Goal: Task Accomplishment & Management: Manage account settings

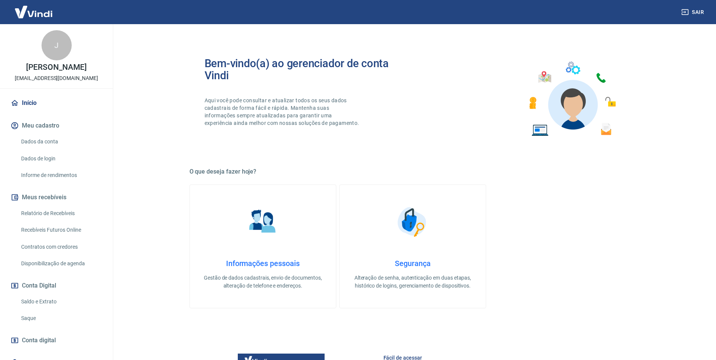
click at [52, 303] on link "Saldo e Extrato" at bounding box center [61, 301] width 86 height 15
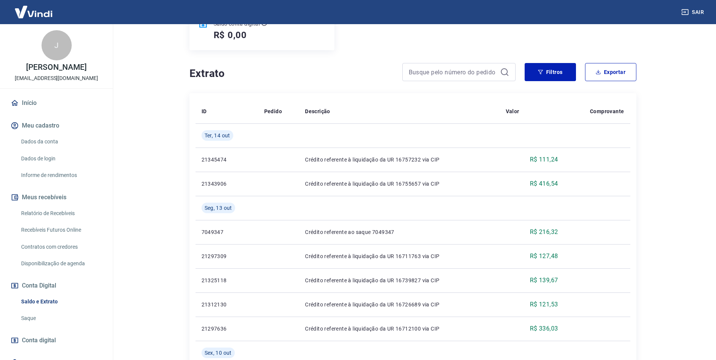
scroll to position [113, 0]
click at [45, 57] on div "J" at bounding box center [56, 45] width 30 height 30
click at [51, 45] on div "J" at bounding box center [56, 45] width 30 height 30
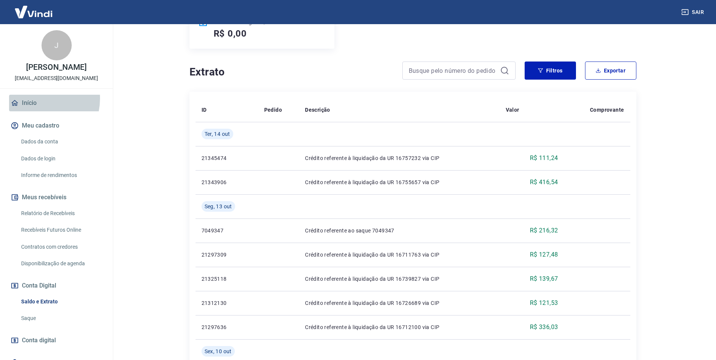
click at [37, 98] on link "Início" at bounding box center [56, 103] width 95 height 17
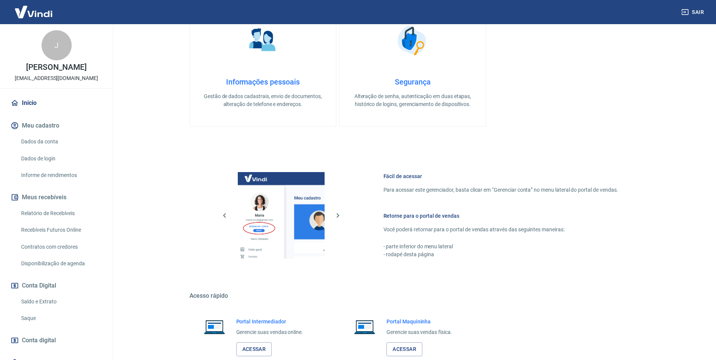
scroll to position [191, 0]
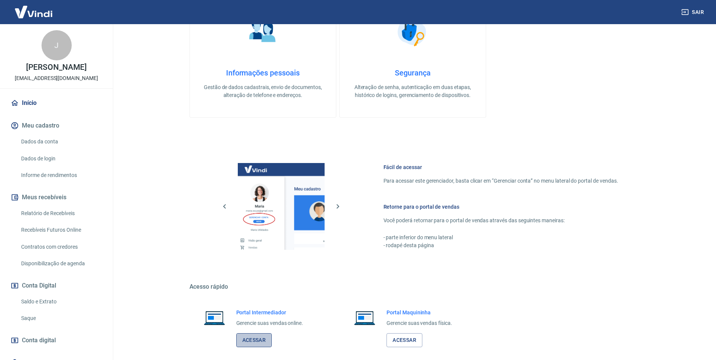
click at [249, 338] on link "Acessar" at bounding box center [254, 340] width 36 height 14
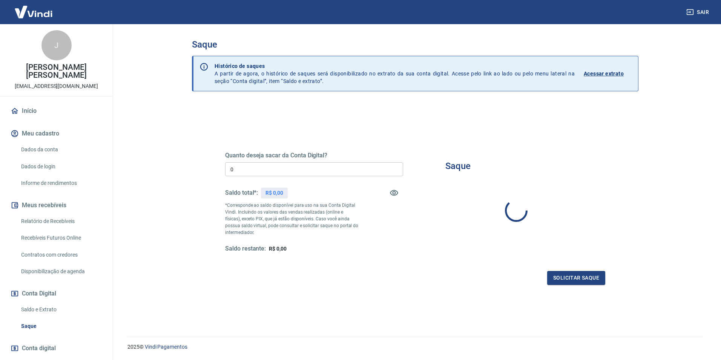
type input "R$ 0,00"
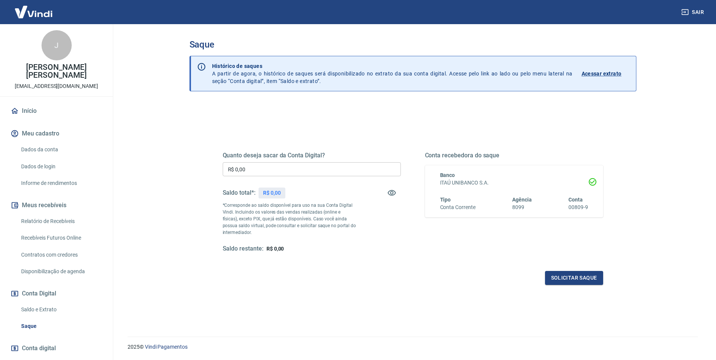
click at [593, 71] on p "Acessar extrato" at bounding box center [601, 74] width 40 height 8
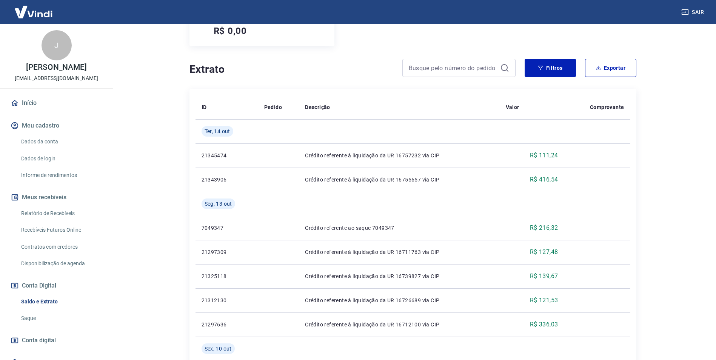
scroll to position [113, 0]
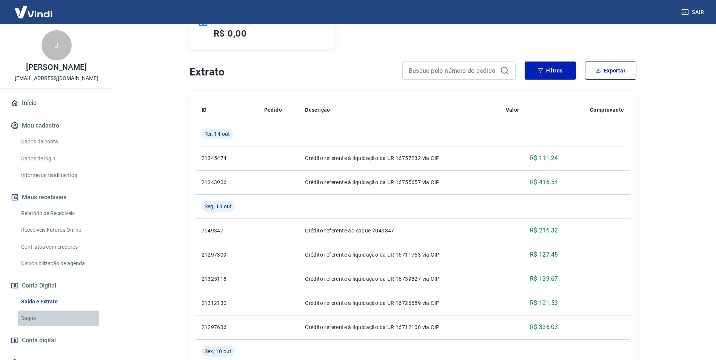
click at [31, 316] on link "Saque" at bounding box center [61, 317] width 86 height 15
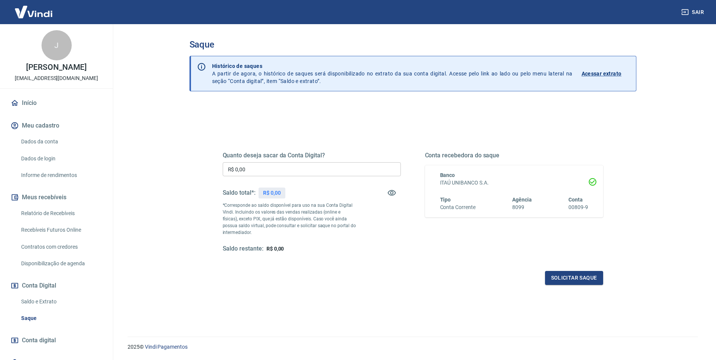
click at [595, 73] on p "Acessar extrato" at bounding box center [601, 74] width 40 height 8
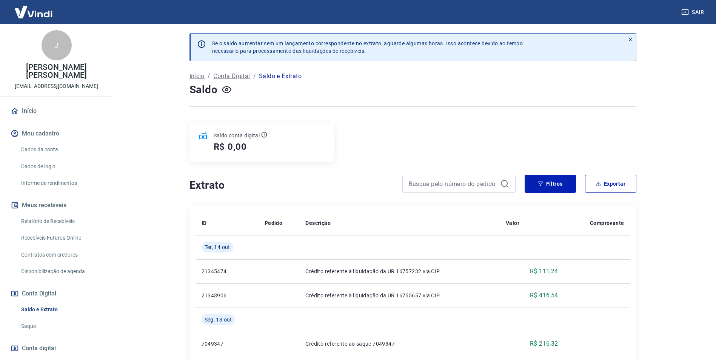
click at [231, 77] on p "Conta Digital" at bounding box center [231, 76] width 37 height 9
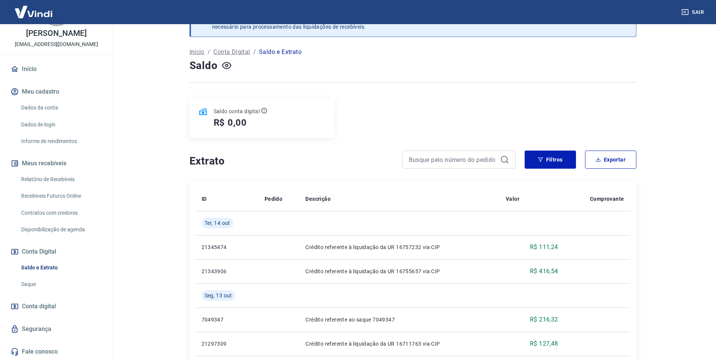
scroll to position [113, 0]
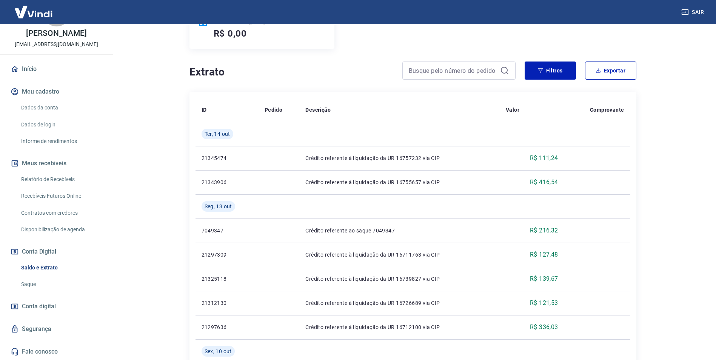
click at [38, 312] on link "Conta digital" at bounding box center [56, 306] width 95 height 17
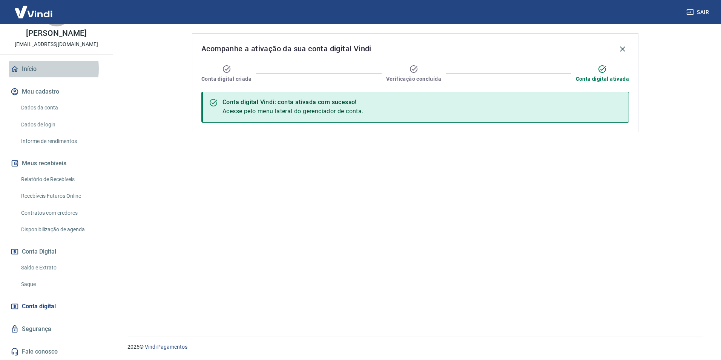
click at [26, 69] on link "Início" at bounding box center [56, 69] width 95 height 17
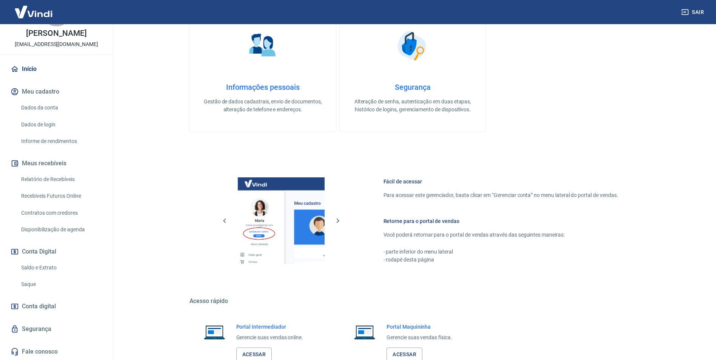
scroll to position [191, 0]
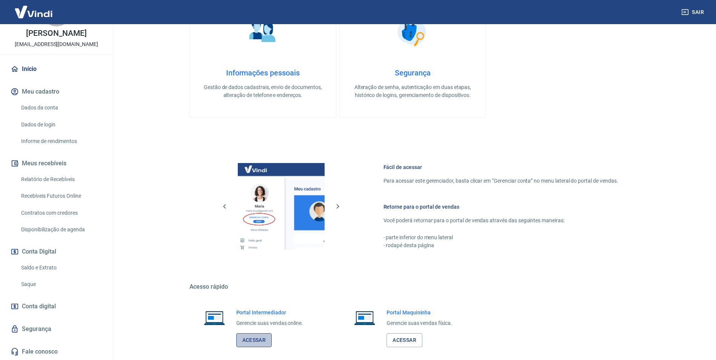
click at [255, 344] on link "Acessar" at bounding box center [254, 340] width 36 height 14
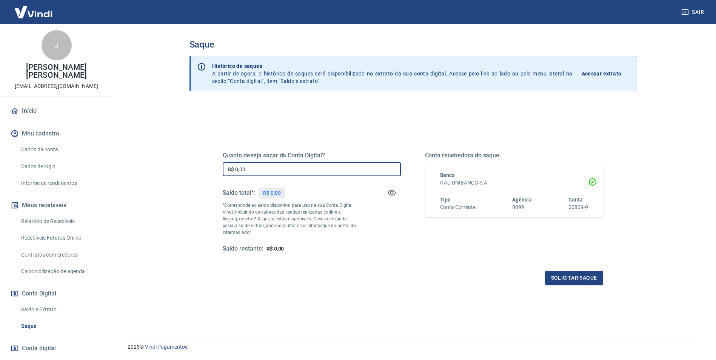
click at [267, 168] on input "R$ 0,00" at bounding box center [312, 169] width 178 height 14
type input "R$ 1.500,00"
click at [596, 283] on button "Solicitar saque" at bounding box center [574, 278] width 58 height 14
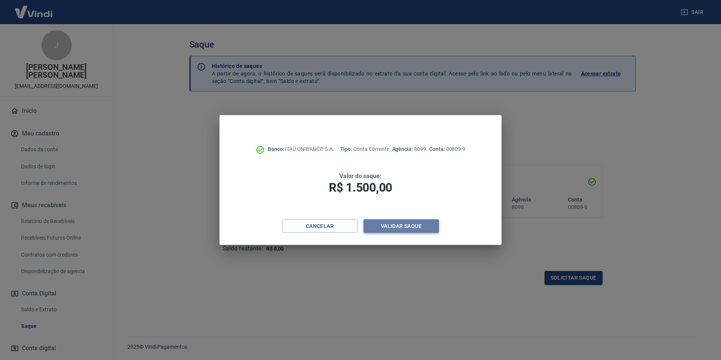
click at [415, 224] on button "Validar saque" at bounding box center [401, 226] width 75 height 14
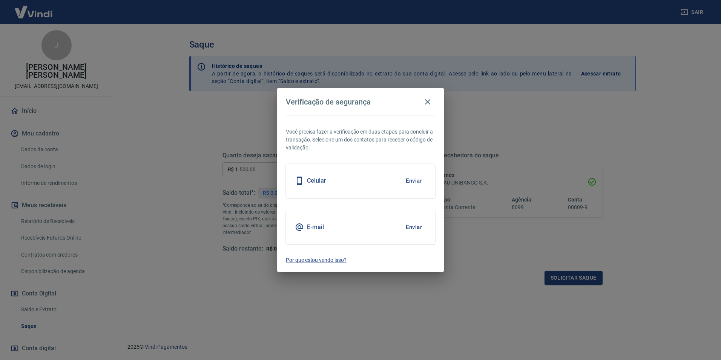
click at [395, 192] on div "Celular Enviar" at bounding box center [360, 181] width 149 height 34
click at [407, 184] on button "Enviar" at bounding box center [414, 181] width 25 height 16
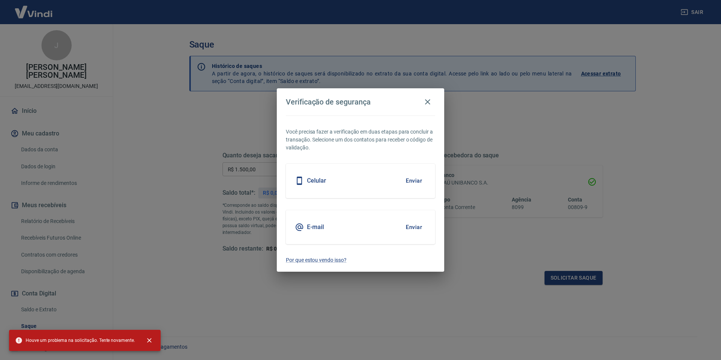
click at [390, 186] on div "Celular Enviar" at bounding box center [360, 181] width 149 height 34
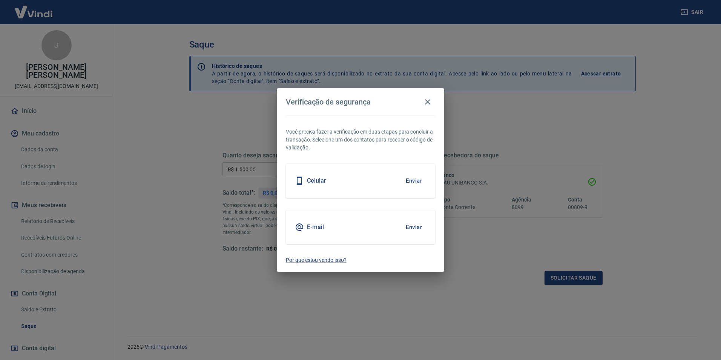
click at [409, 186] on button "Enviar" at bounding box center [414, 181] width 25 height 16
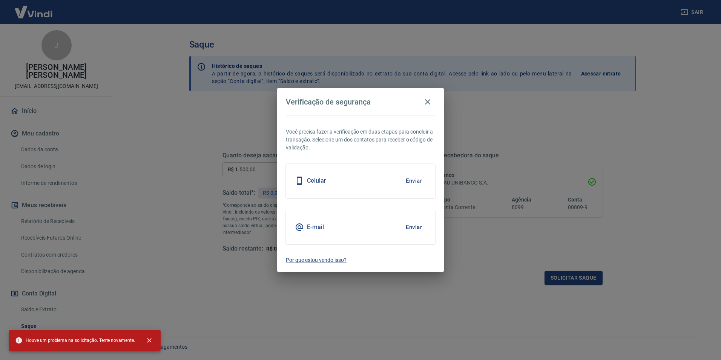
click at [413, 224] on button "Enviar" at bounding box center [414, 227] width 25 height 16
click at [526, 255] on div "Verificação de segurança Você precisa fazer a verificação em duas etapas para c…" at bounding box center [360, 180] width 721 height 360
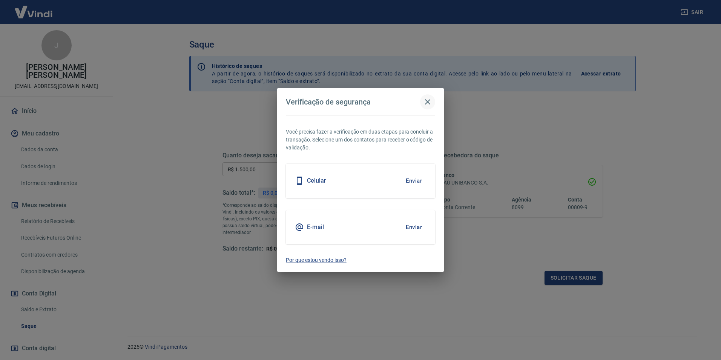
click at [423, 104] on icon "button" at bounding box center [427, 101] width 9 height 9
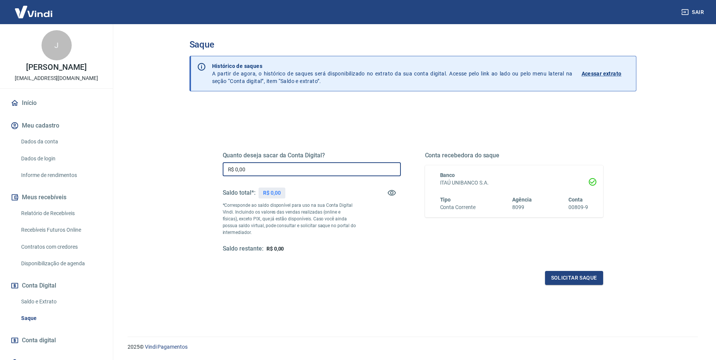
click at [295, 166] on input "R$ 0,00" at bounding box center [312, 169] width 178 height 14
type input "R$ 1.500,00"
click at [560, 285] on div "Quanto deseja sacar da Conta Digital? R$ 1.500,00 ​ Saldo total*: R$ 0,00 *Corr…" at bounding box center [413, 205] width 398 height 175
click at [558, 283] on button "Solicitar saque" at bounding box center [574, 278] width 58 height 14
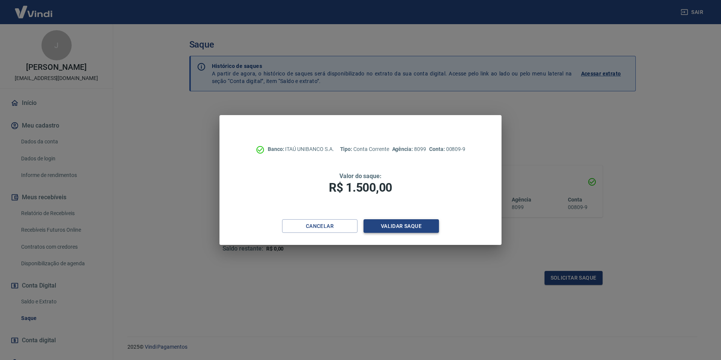
click at [384, 231] on button "Validar saque" at bounding box center [401, 226] width 75 height 14
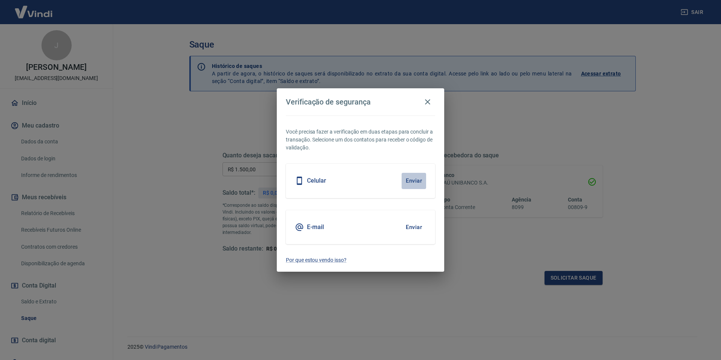
click at [414, 179] on button "Enviar" at bounding box center [414, 181] width 25 height 16
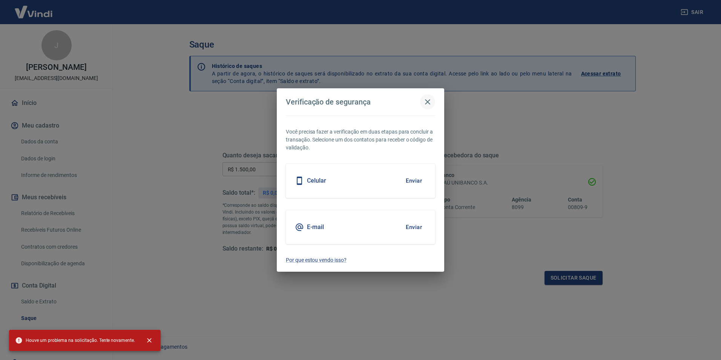
click at [424, 104] on button "button" at bounding box center [427, 101] width 15 height 15
